Goal: Information Seeking & Learning: Learn about a topic

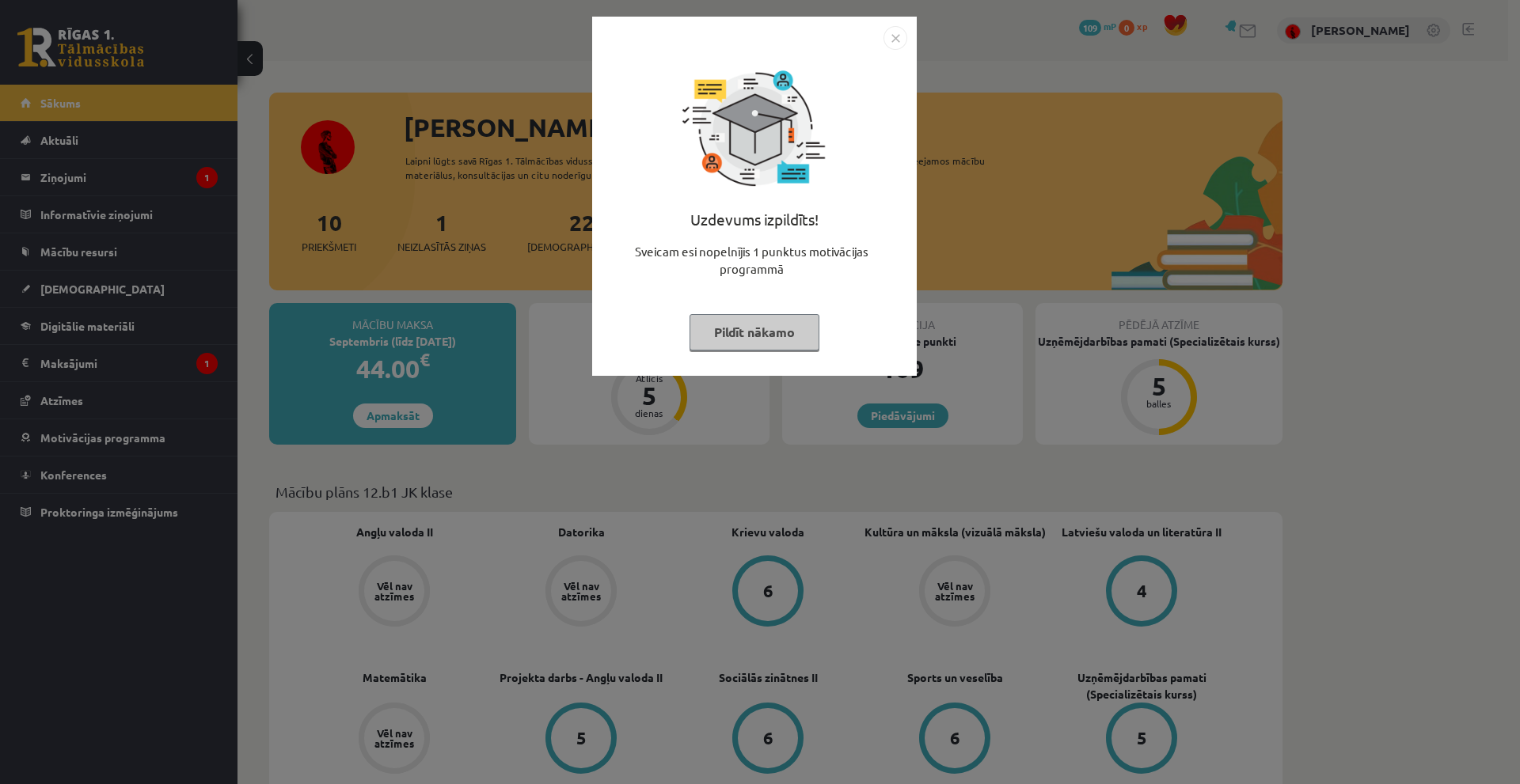
click at [888, 34] on img "Close" at bounding box center [896, 38] width 24 height 24
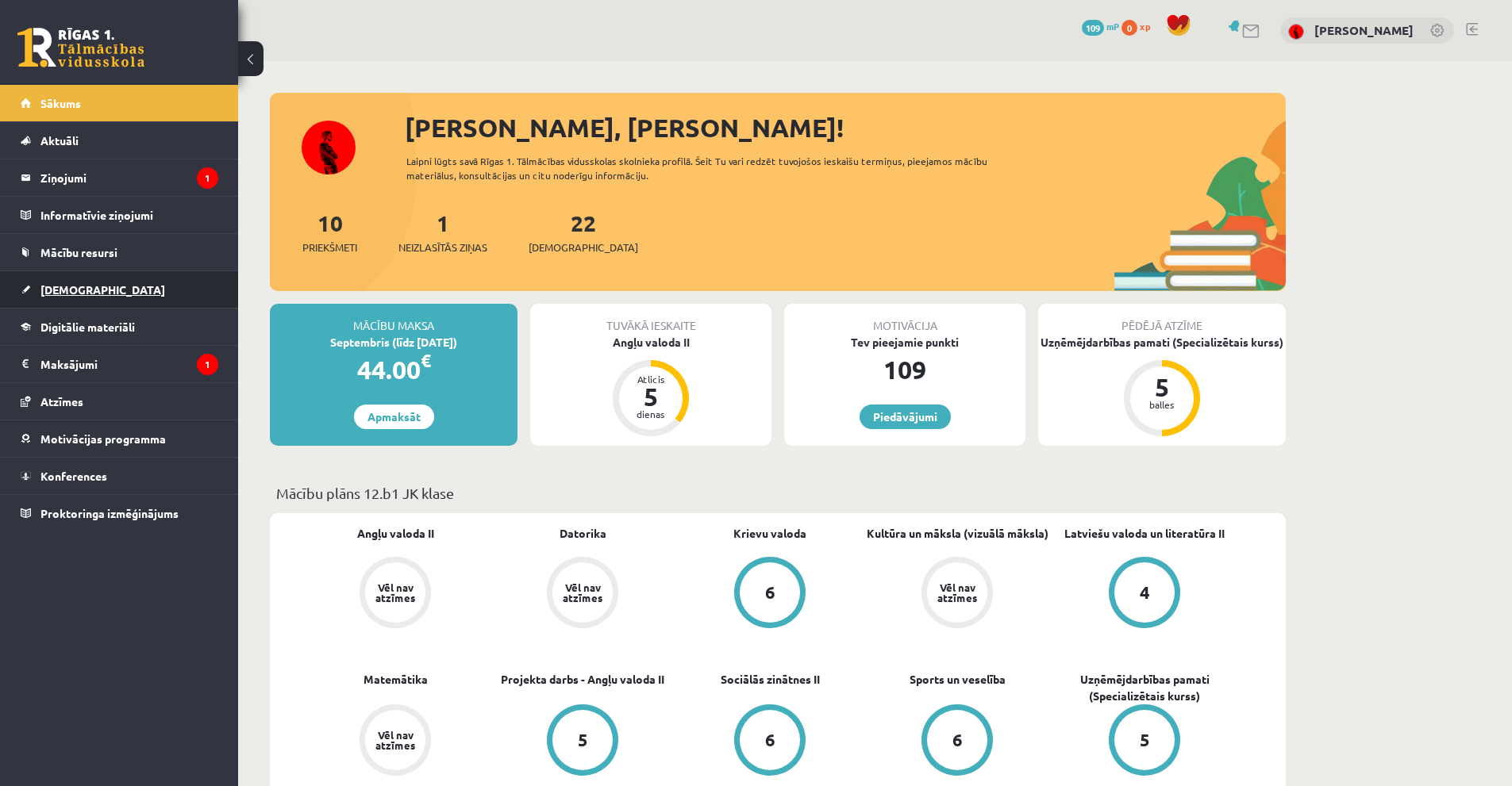
click at [73, 281] on link "[DEMOGRAPHIC_DATA]" at bounding box center [119, 289] width 197 height 37
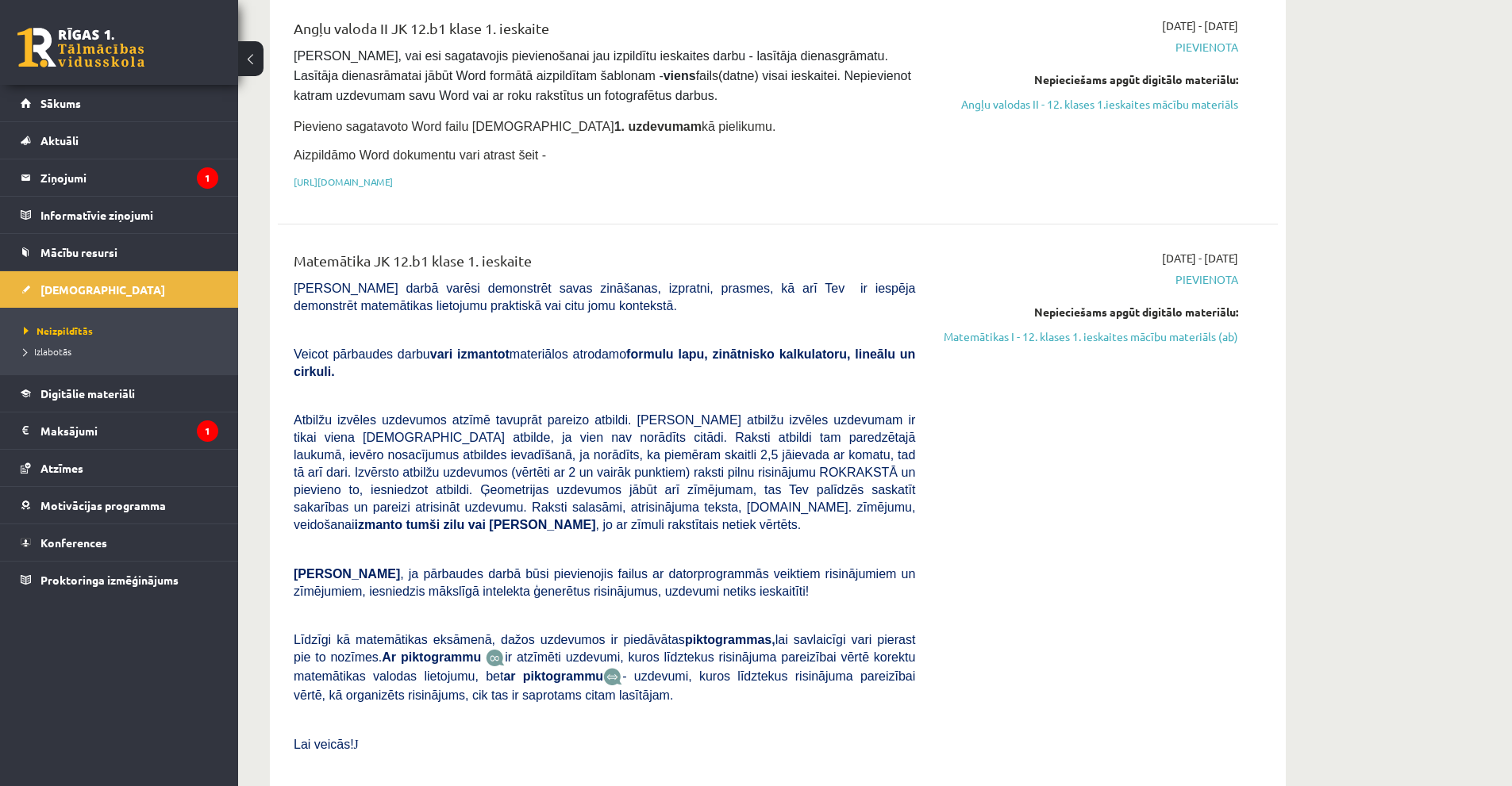
scroll to position [238, 0]
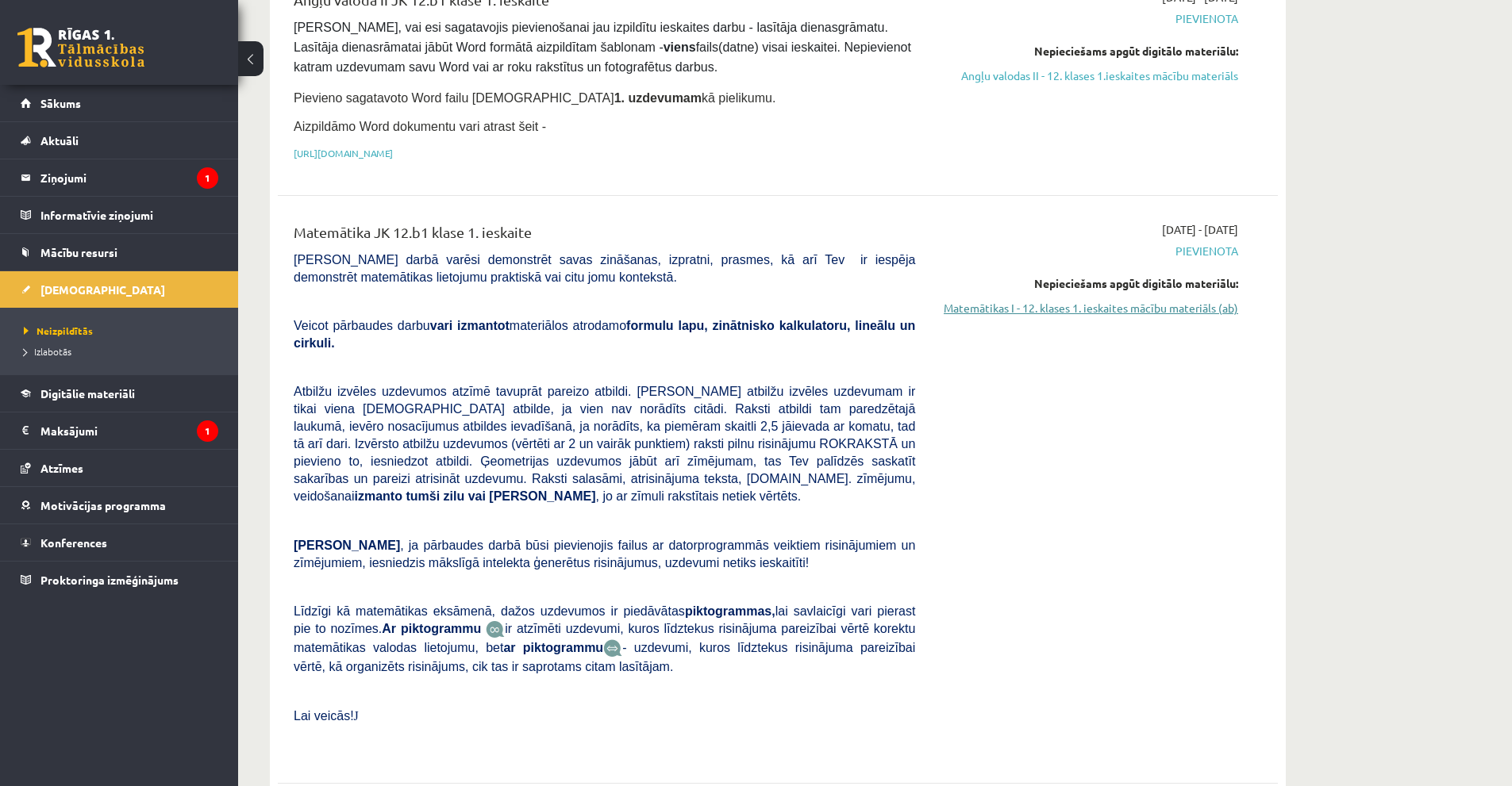
click at [1165, 302] on link "Matemātikas I - 12. klases 1. ieskaites mācību materiāls (ab)" at bounding box center [1089, 308] width 299 height 17
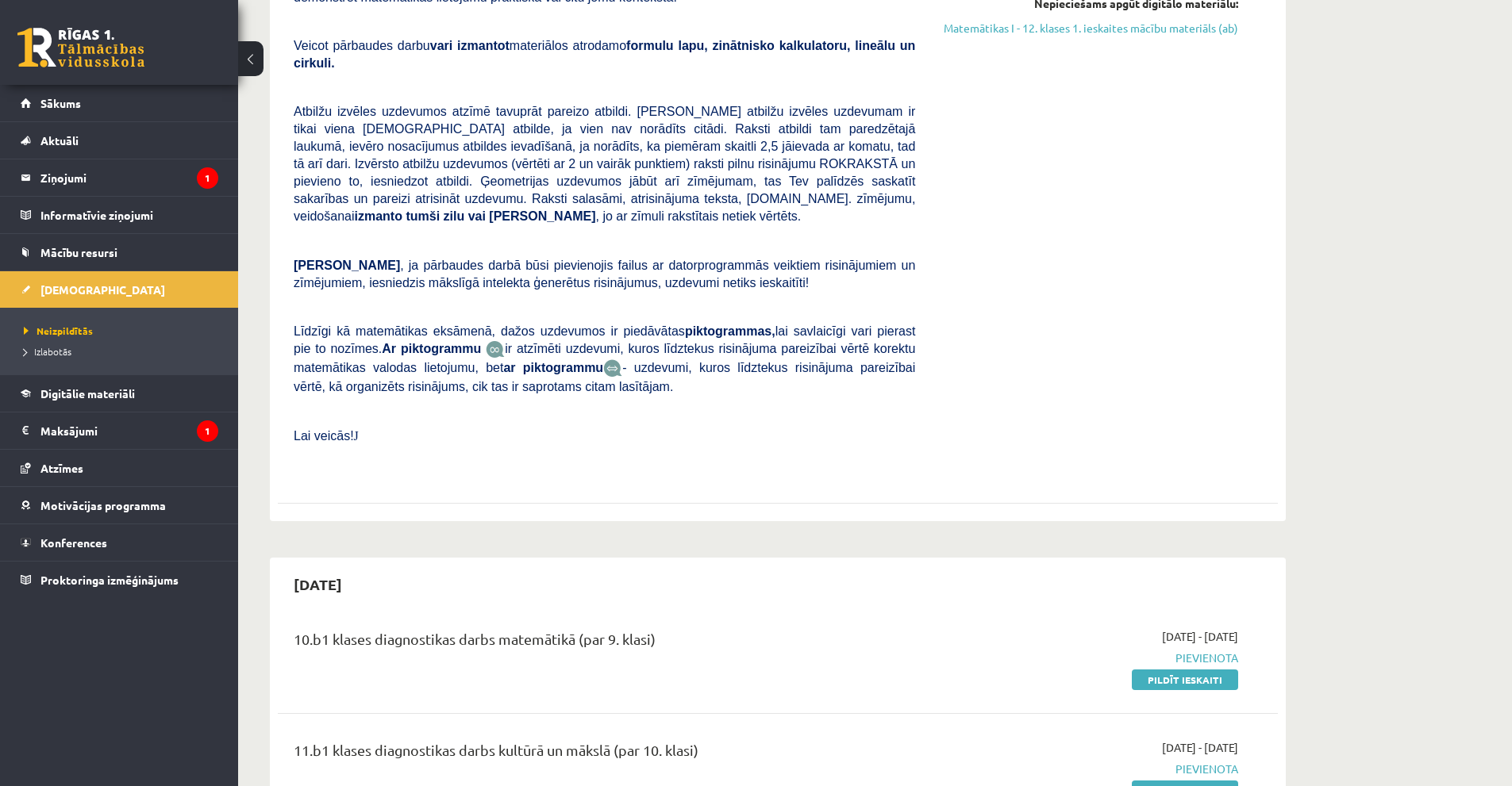
scroll to position [317, 0]
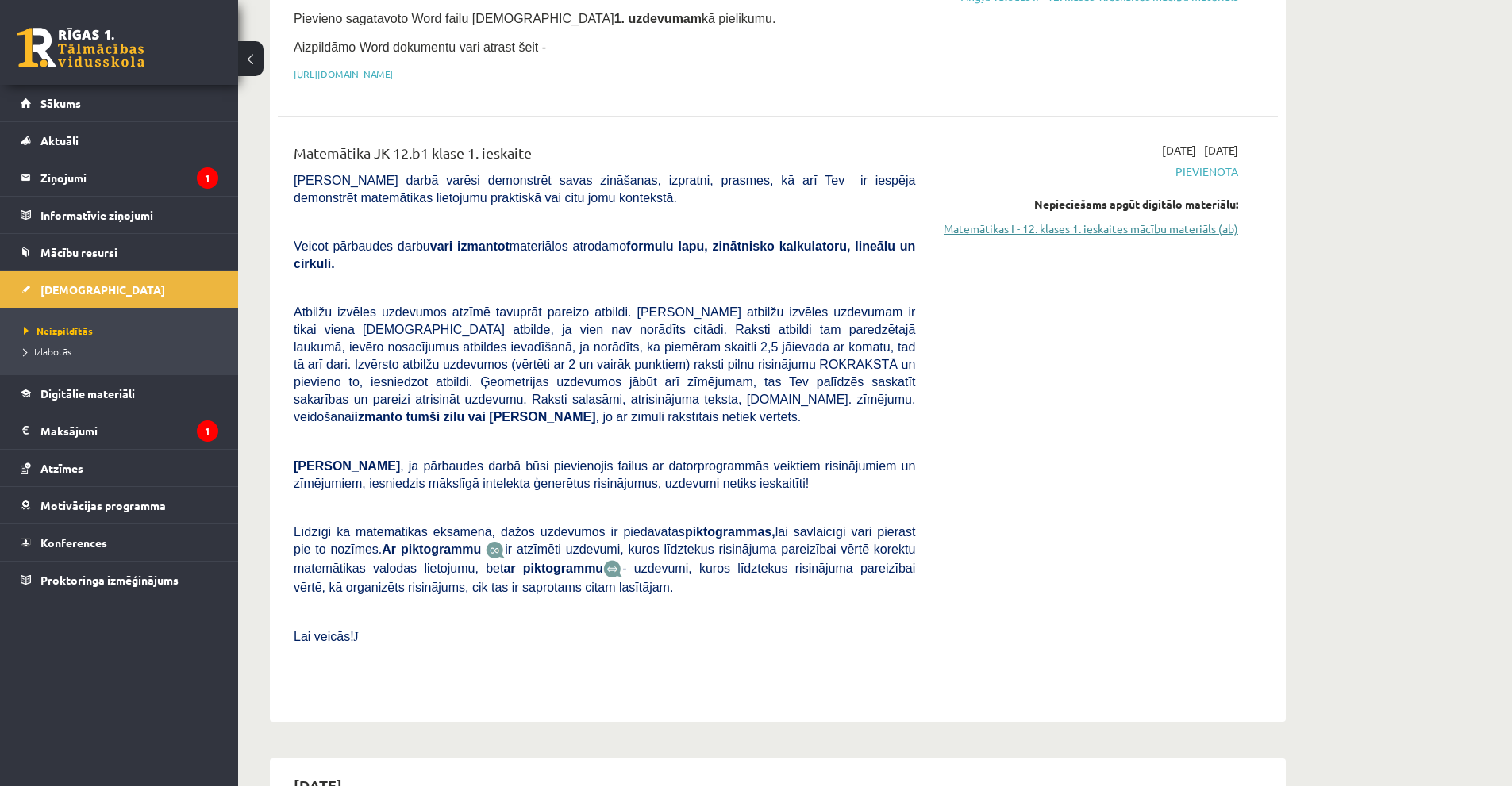
click at [1114, 224] on link "Matemātikas I - 12. klases 1. ieskaites mācību materiāls (ab)" at bounding box center [1089, 229] width 299 height 17
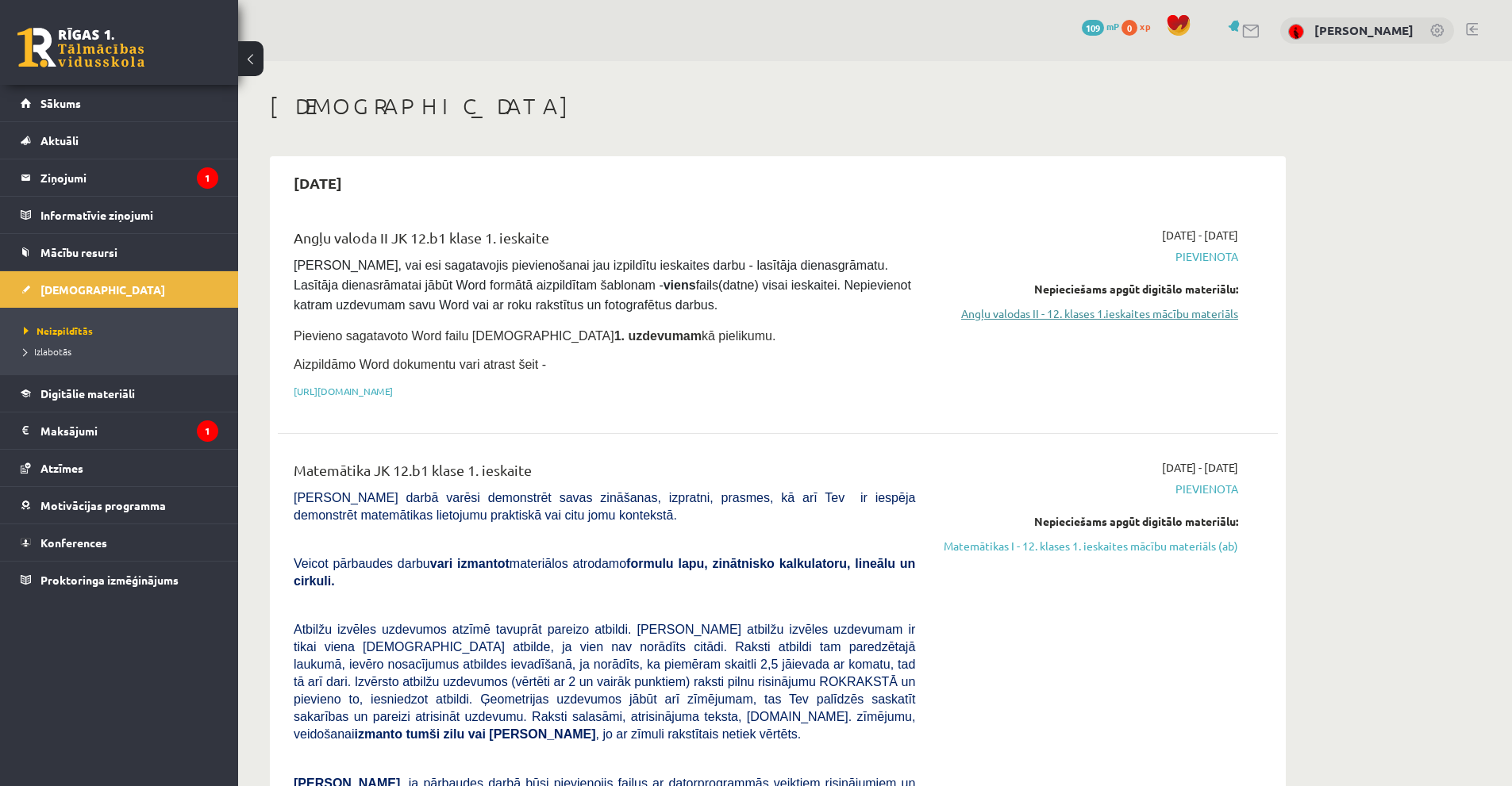
scroll to position [42, 0]
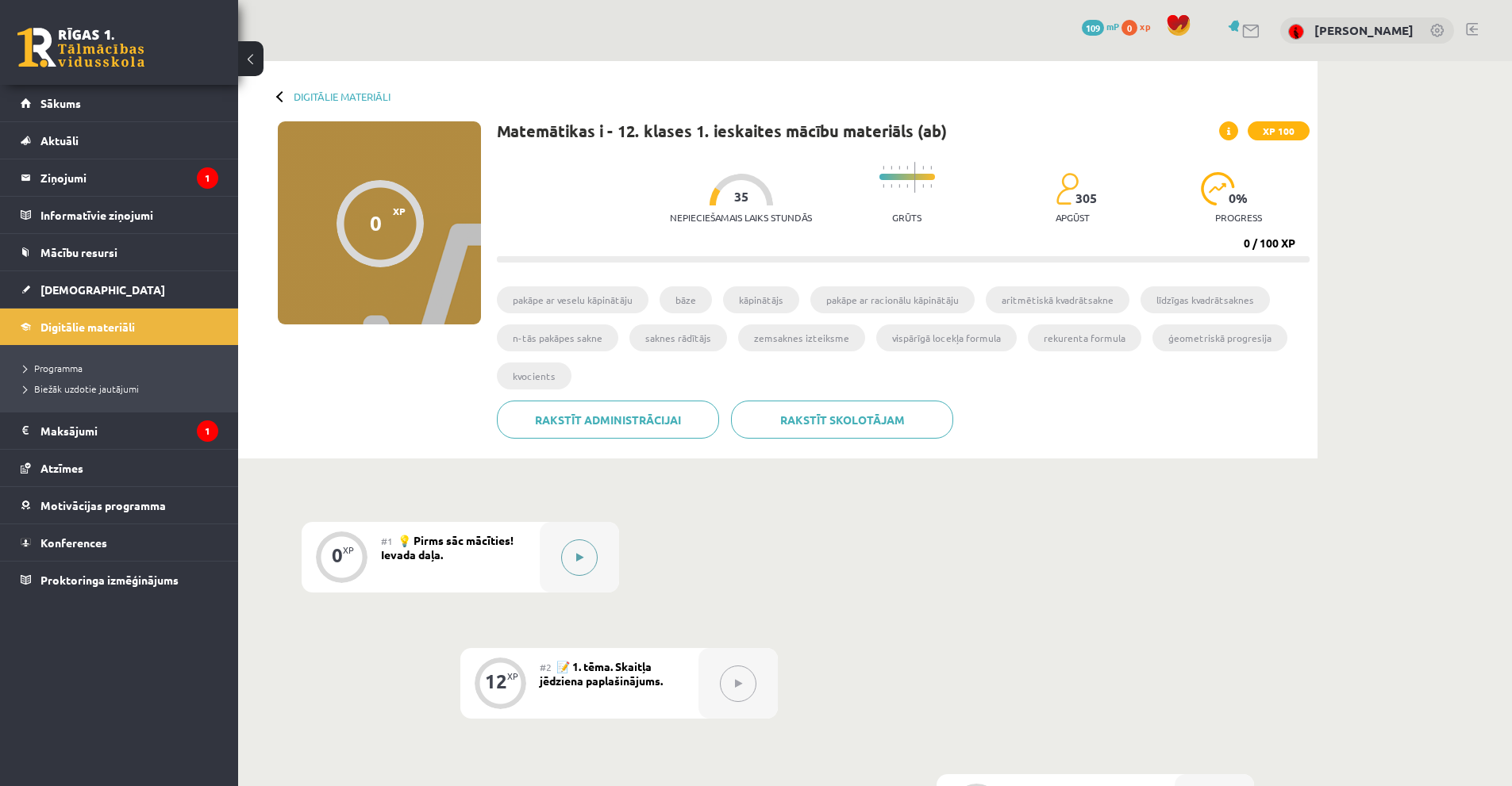
click at [580, 555] on icon at bounding box center [579, 558] width 7 height 10
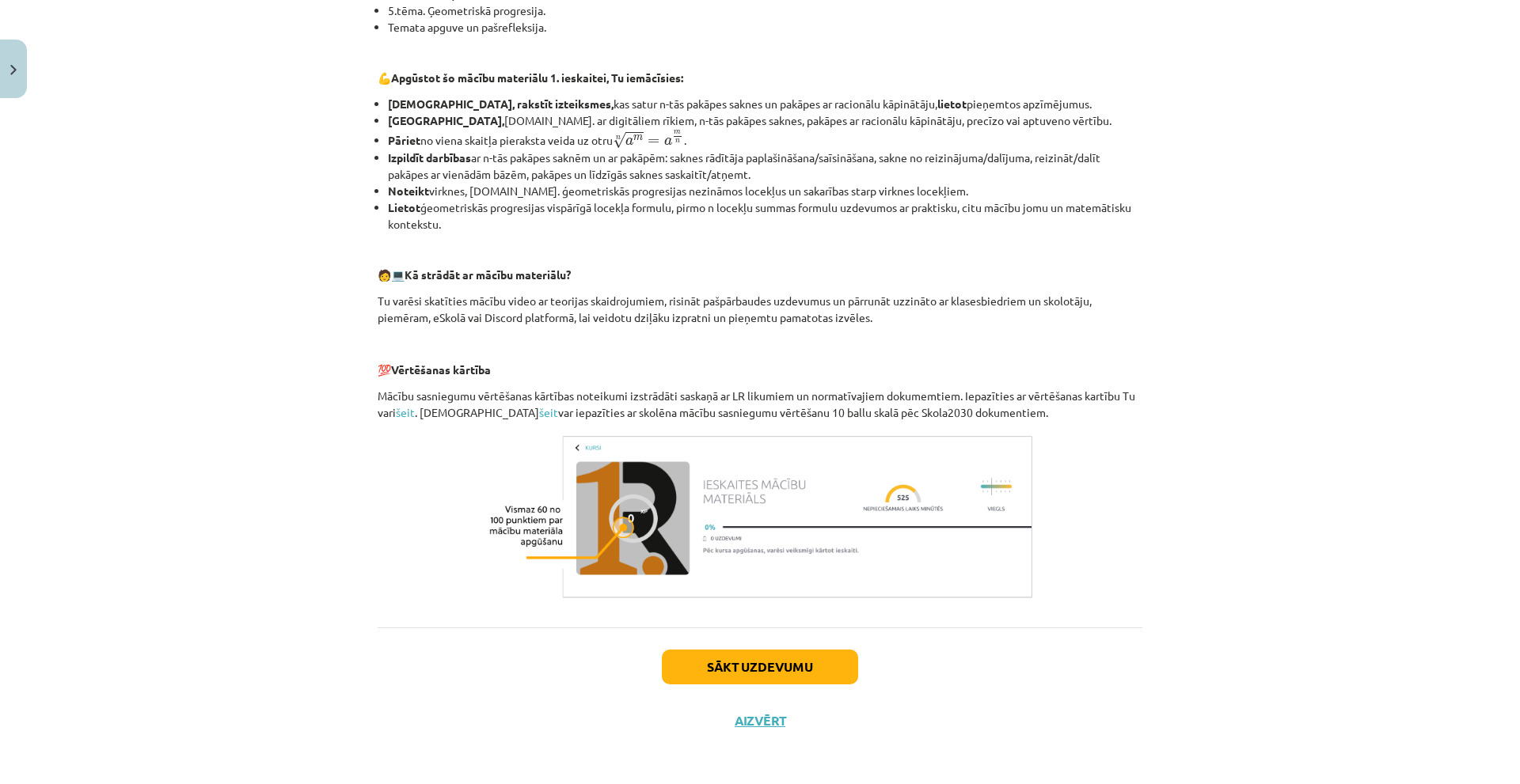
scroll to position [488, 0]
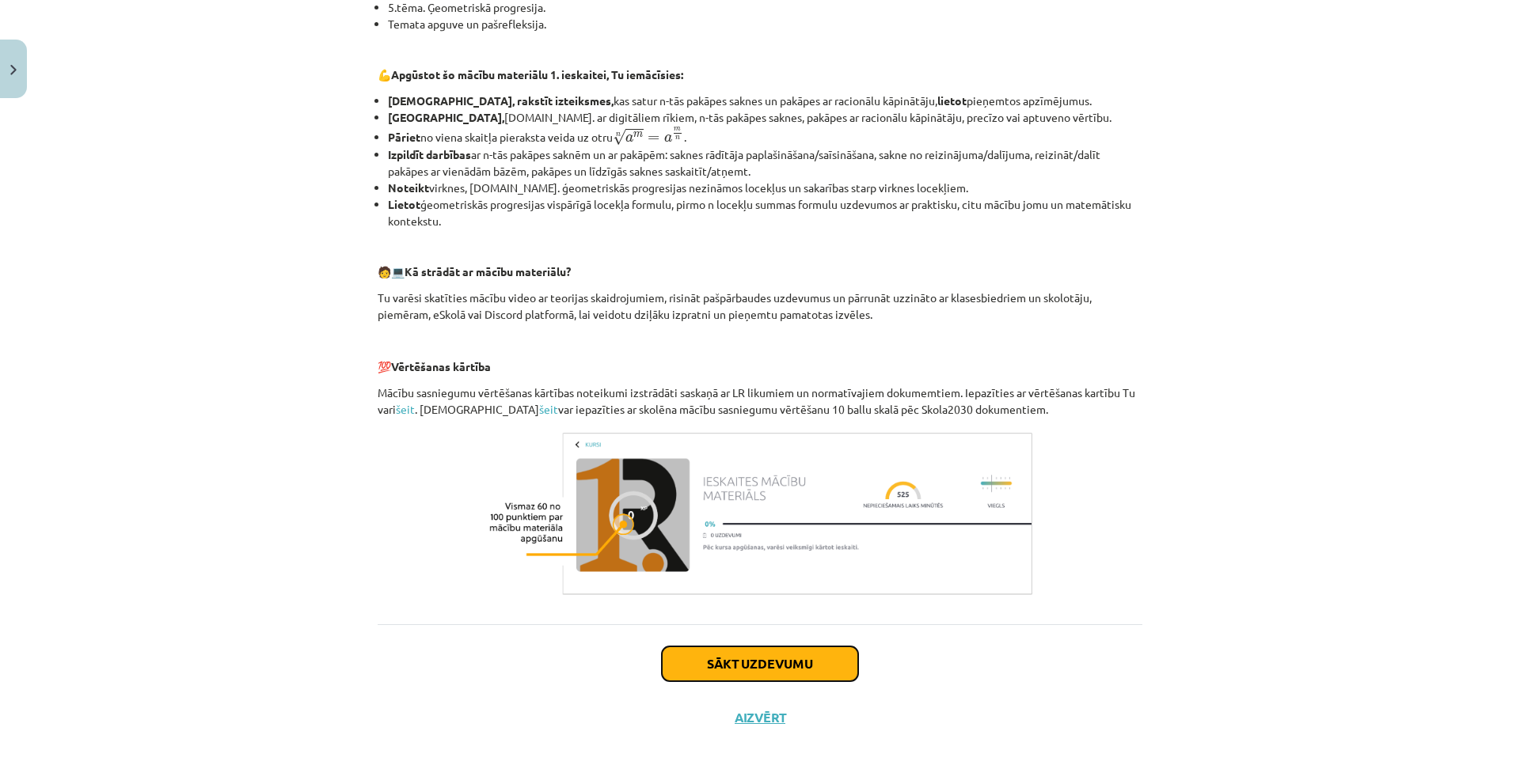
click at [787, 659] on button "Sākt uzdevumu" at bounding box center [760, 663] width 197 height 35
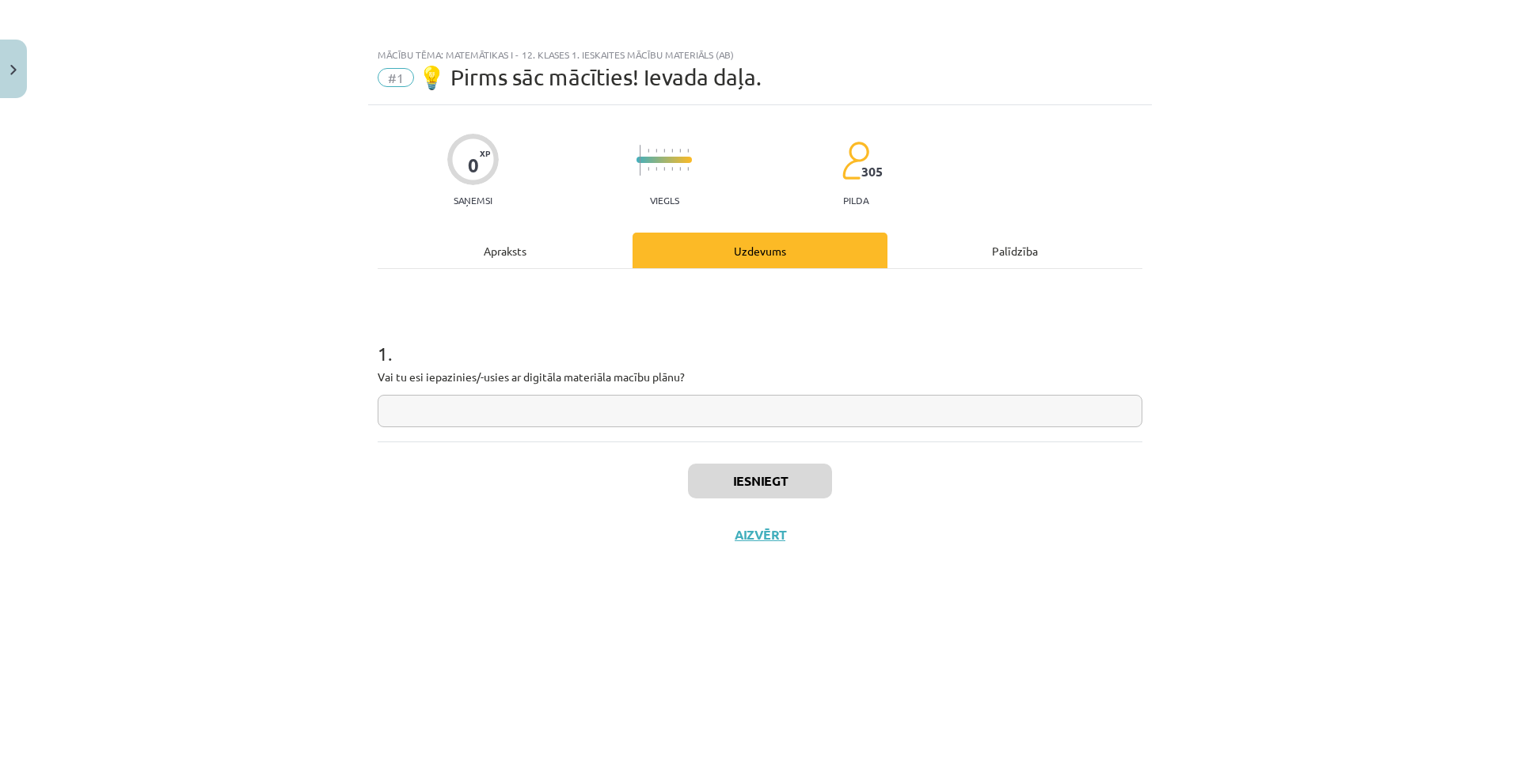
scroll to position [0, 0]
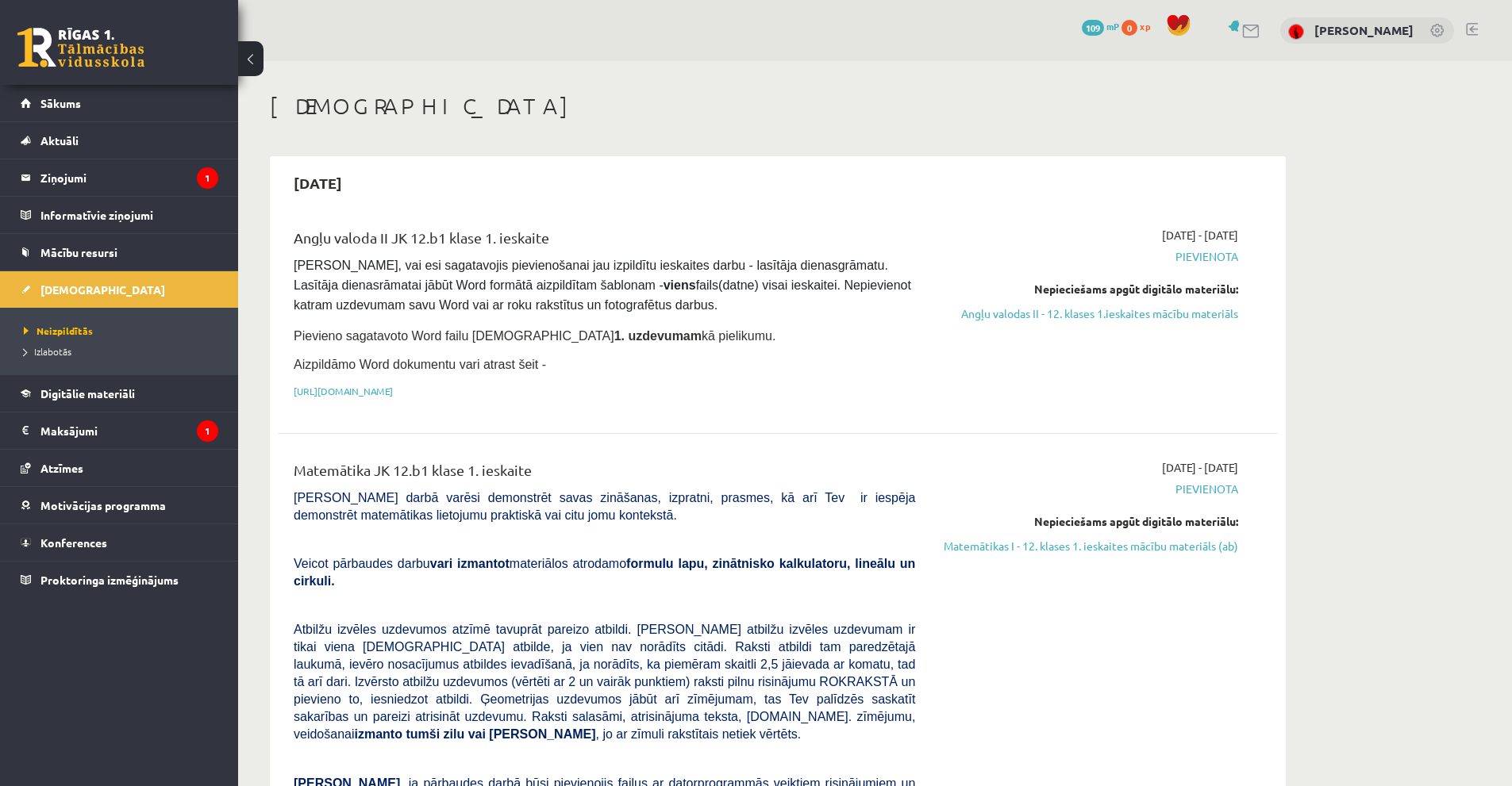
scroll to position [71, 0]
